Goal: Information Seeking & Learning: Learn about a topic

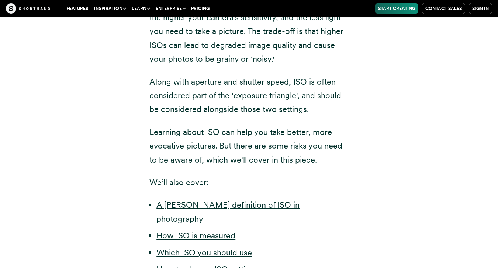
scroll to position [306, 0]
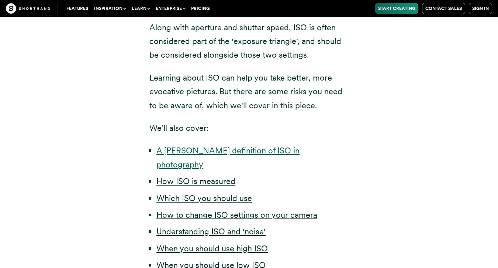
click at [252, 150] on link "A fuller definition of ISO in photography" at bounding box center [227, 156] width 143 height 23
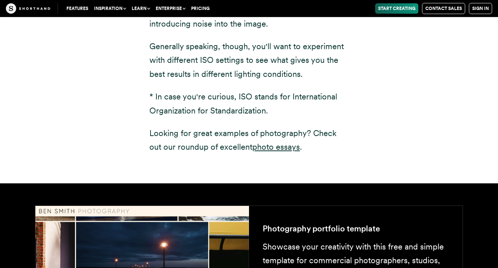
scroll to position [1133, 0]
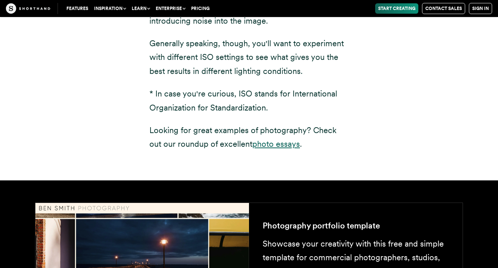
click at [270, 139] on link "photo essays" at bounding box center [276, 144] width 48 height 10
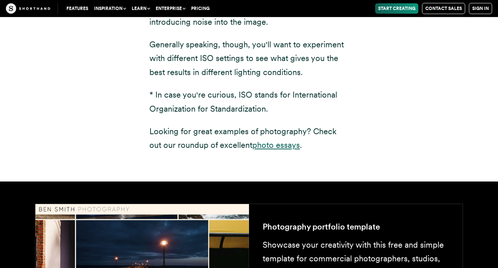
scroll to position [1132, 0]
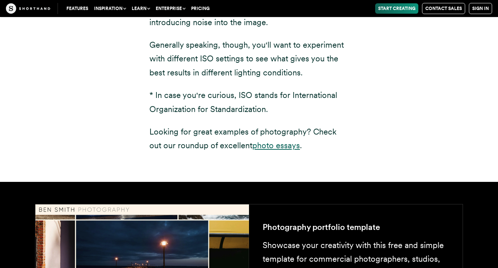
click at [277, 140] on link "photo essays" at bounding box center [276, 145] width 48 height 10
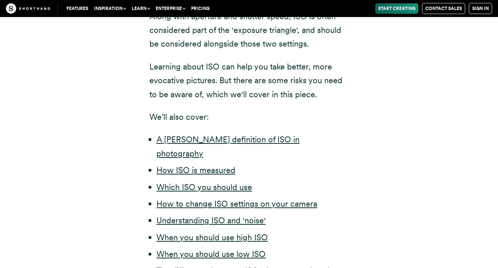
scroll to position [0, 0]
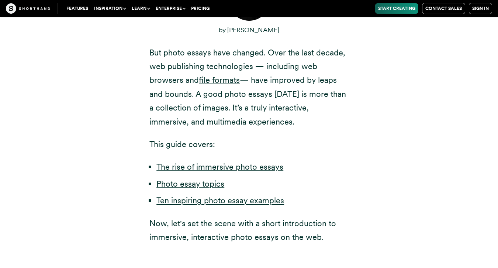
scroll to position [483, 0]
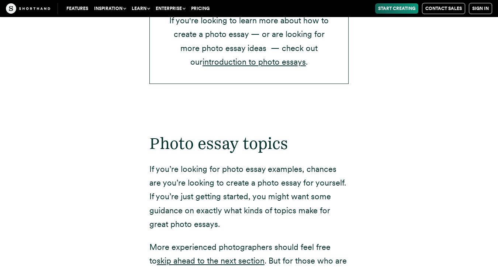
scroll to position [1051, 0]
